Goal: Communication & Community: Answer question/provide support

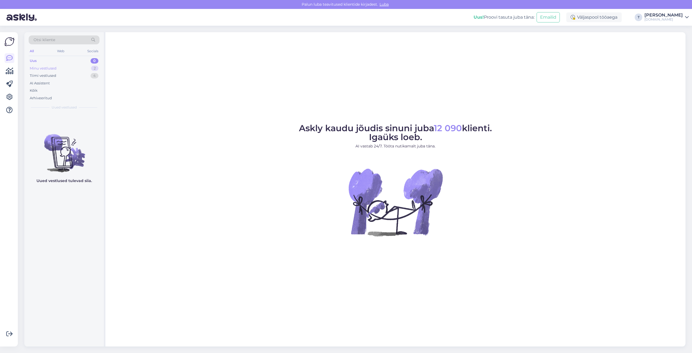
click at [67, 68] on div "Minu vestlused 2" at bounding box center [64, 69] width 71 height 8
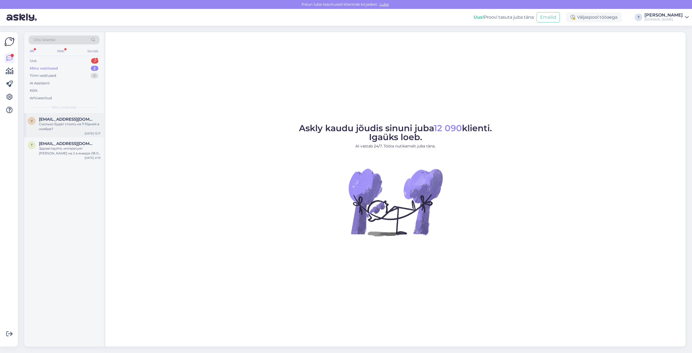
click at [68, 122] on div "Сколько будет стоить на 7-10дней в ноябре?" at bounding box center [70, 127] width 62 height 10
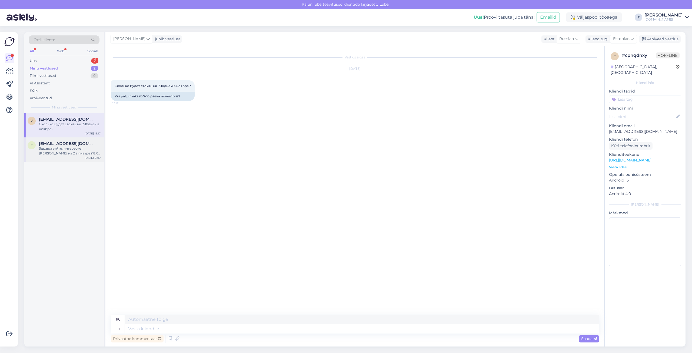
click at [66, 151] on div "Здравствуйте, интересует [PERSON_NAME] на 2 в январе (18.01) Чтоб было все вклю…" at bounding box center [70, 151] width 62 height 10
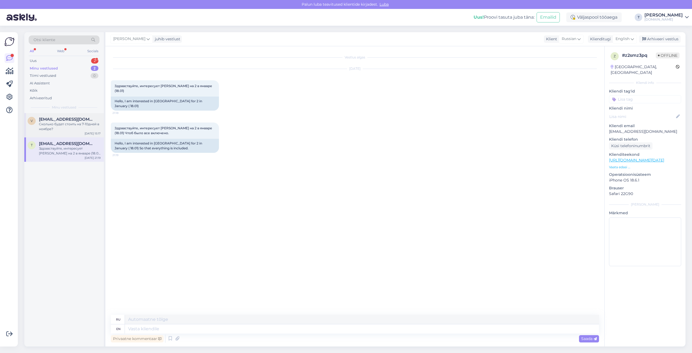
click at [68, 123] on div "Сколько будет стоить на 7-10дней в ноябре?" at bounding box center [70, 127] width 62 height 10
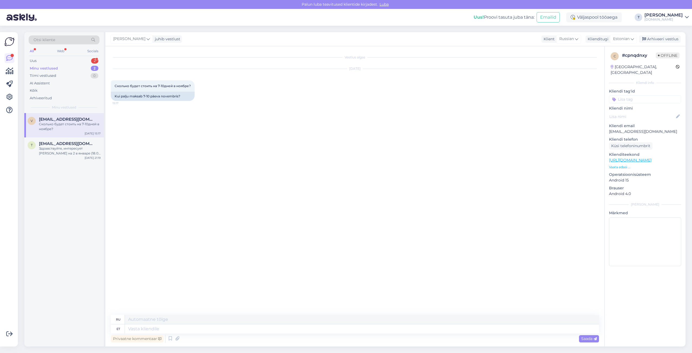
click at [620, 165] on p "Vaata edasi ..." at bounding box center [645, 167] width 72 height 5
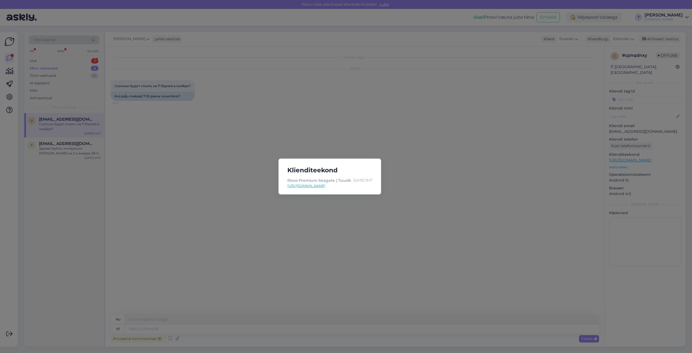
click at [364, 212] on div "Klienditeekond Rixos Premium Seagate | Tuusik [DATE] 15:17 [URL][DOMAIN_NAME]" at bounding box center [346, 176] width 692 height 353
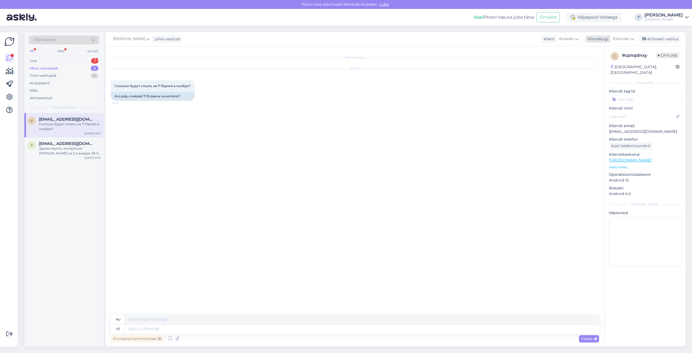
click at [592, 38] on div "Klienditugi" at bounding box center [597, 39] width 23 height 6
click at [591, 83] on link "Russian" at bounding box center [612, 84] width 60 height 9
click at [332, 329] on textarea at bounding box center [355, 327] width 488 height 11
type textarea "Добрый день , на сколько человек?"
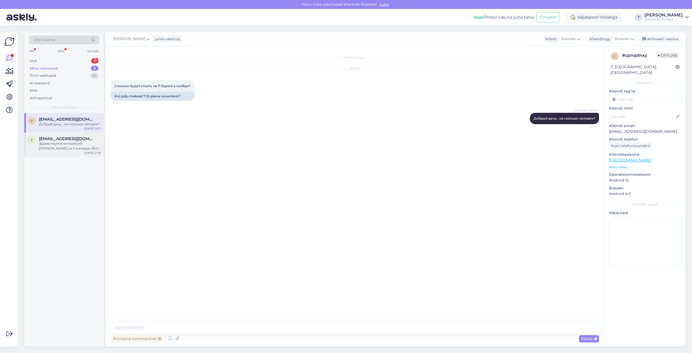
click at [69, 142] on div "Здравствуйте, интересует [PERSON_NAME] на 2 в январе (18.01) Чтоб было все вклю…" at bounding box center [70, 146] width 62 height 10
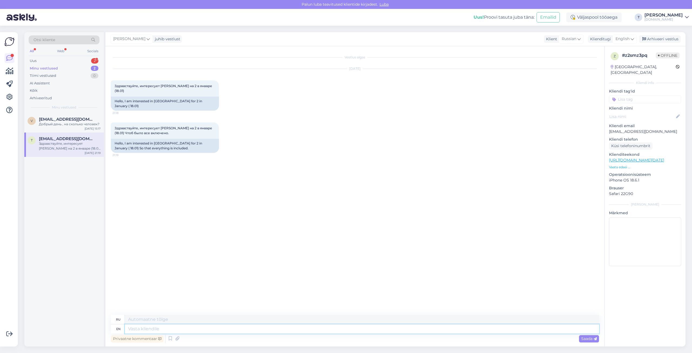
click at [162, 328] on textarea at bounding box center [362, 328] width 474 height 9
click at [628, 39] on span "English" at bounding box center [623, 39] width 14 height 6
click at [601, 83] on link "Russian" at bounding box center [613, 84] width 60 height 9
click at [300, 326] on textarea at bounding box center [355, 327] width 488 height 11
paste textarea "[URL][DOMAIN_NAME][DATE]"
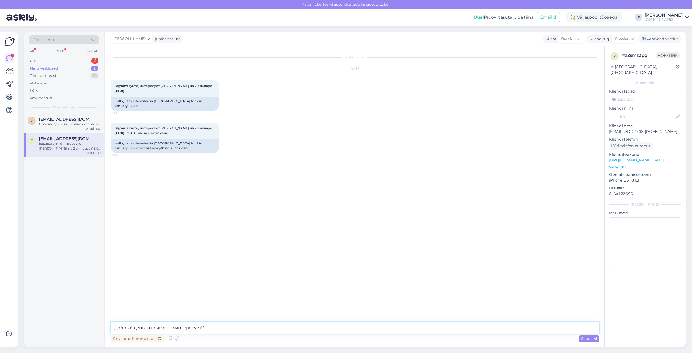
type textarea "Добрый день , что именно интересует? [URL][DOMAIN_NAME][DATE]"
click at [73, 61] on div "Uus 2" at bounding box center [64, 61] width 71 height 8
